Goal: Find specific page/section: Find specific page/section

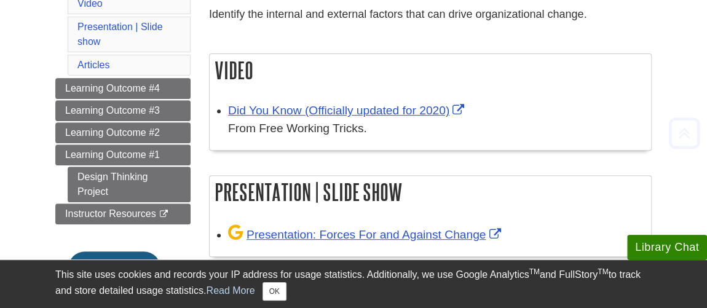
scroll to position [279, 0]
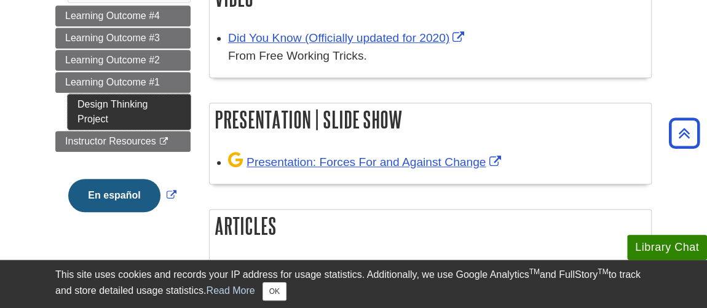
click at [111, 104] on link "Design Thinking Project" at bounding box center [129, 112] width 123 height 36
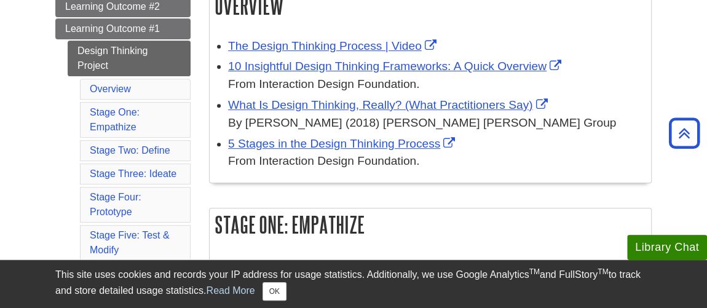
scroll to position [279, 0]
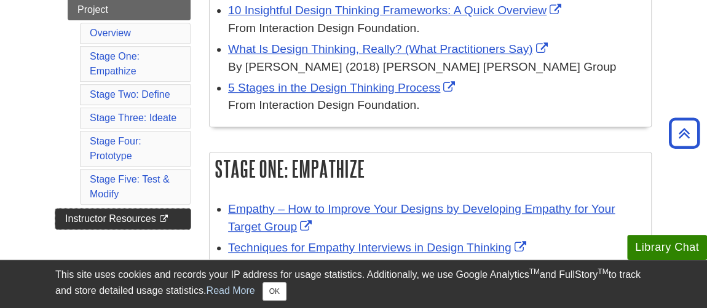
click at [125, 213] on span "Instructor Resources" at bounding box center [110, 218] width 91 height 10
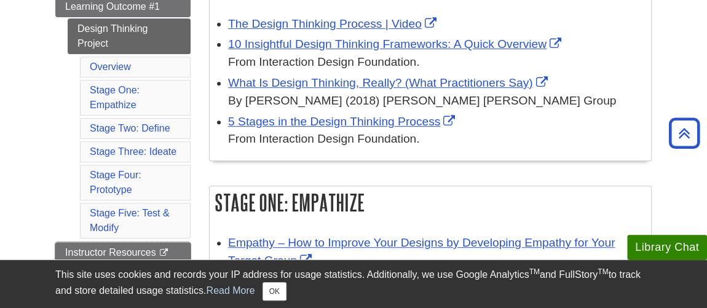
scroll to position [0, 0]
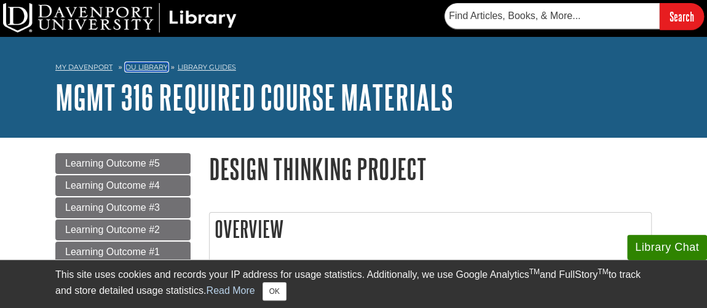
click at [162, 67] on link "DU Library" at bounding box center [146, 67] width 42 height 9
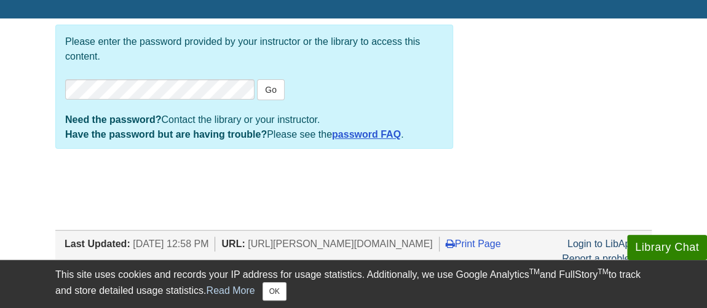
scroll to position [55, 0]
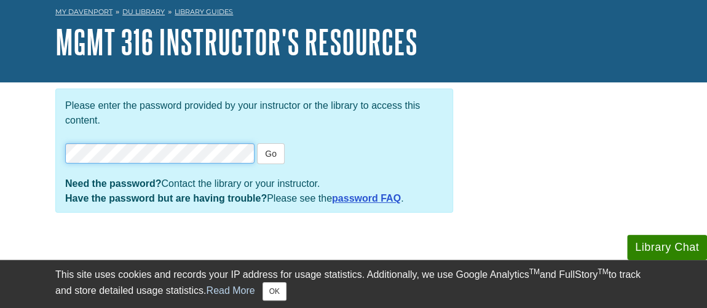
click at [257, 143] on button "Go" at bounding box center [271, 153] width 28 height 21
